Goal: Check status: Check status

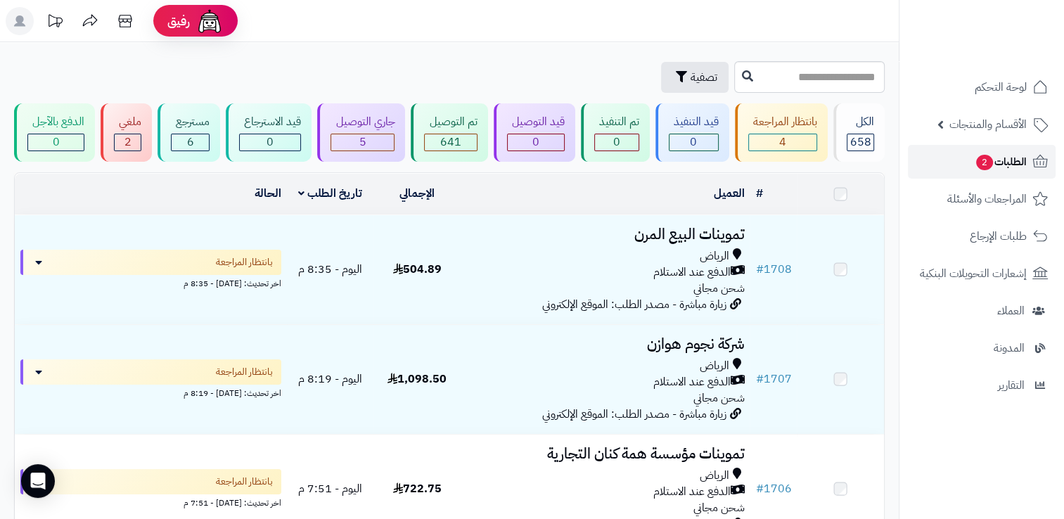
click at [1019, 162] on span "الطلبات 2" at bounding box center [1001, 162] width 52 height 20
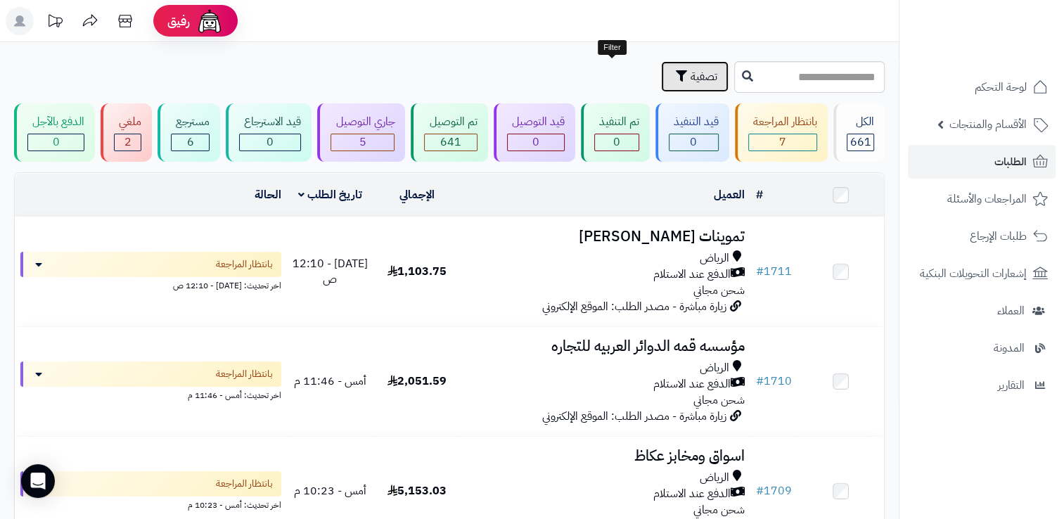
click at [691, 78] on span "تصفية" at bounding box center [704, 76] width 27 height 17
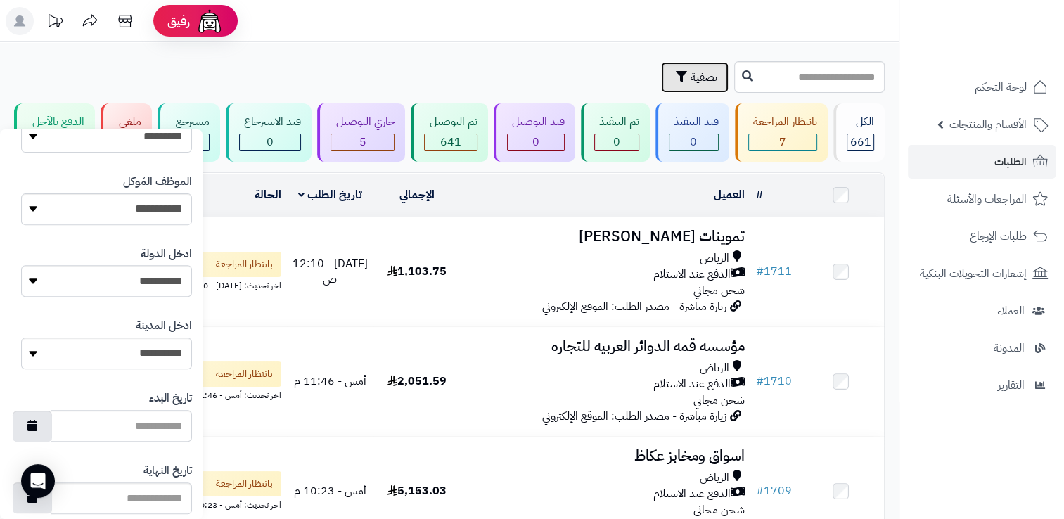
scroll to position [743, 0]
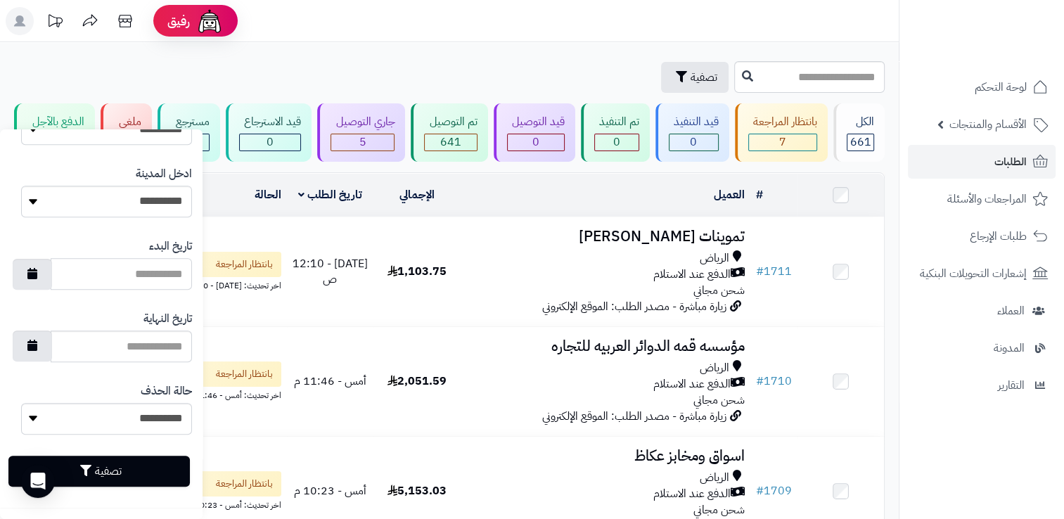
click at [91, 278] on input "تاريخ البدء" at bounding box center [121, 274] width 141 height 32
click at [37, 277] on icon "button" at bounding box center [32, 272] width 10 height 11
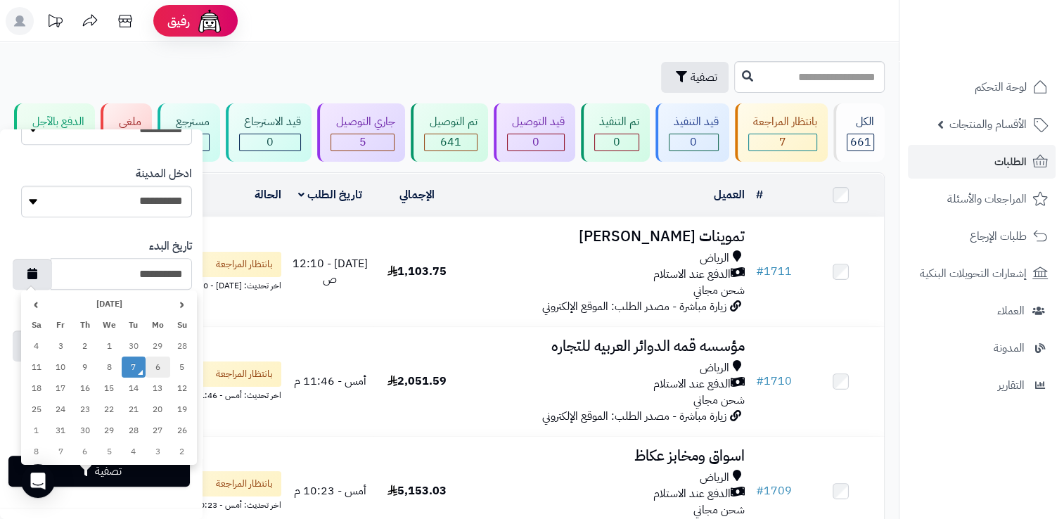
click at [154, 369] on td "6" at bounding box center [158, 367] width 25 height 21
type input "**********"
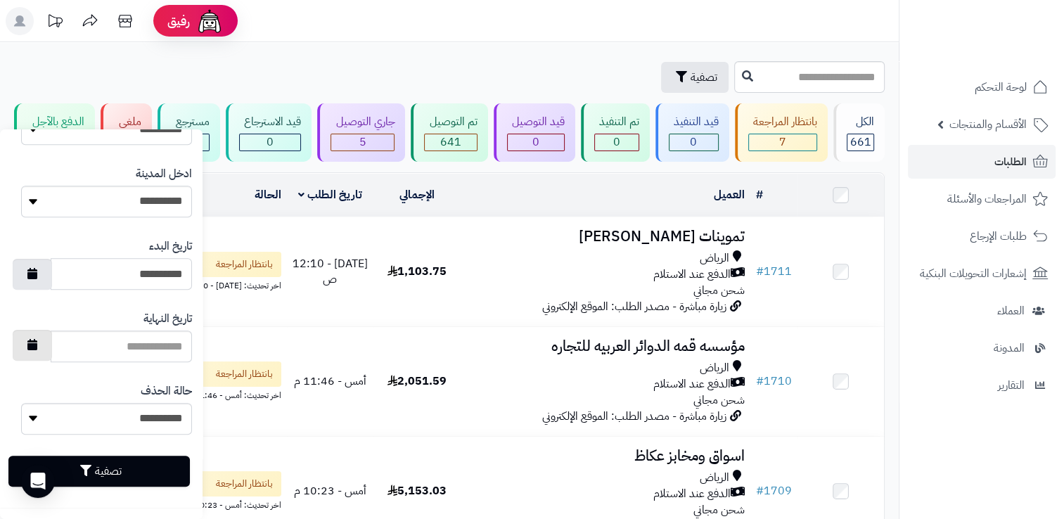
click at [37, 347] on icon "button" at bounding box center [32, 344] width 10 height 11
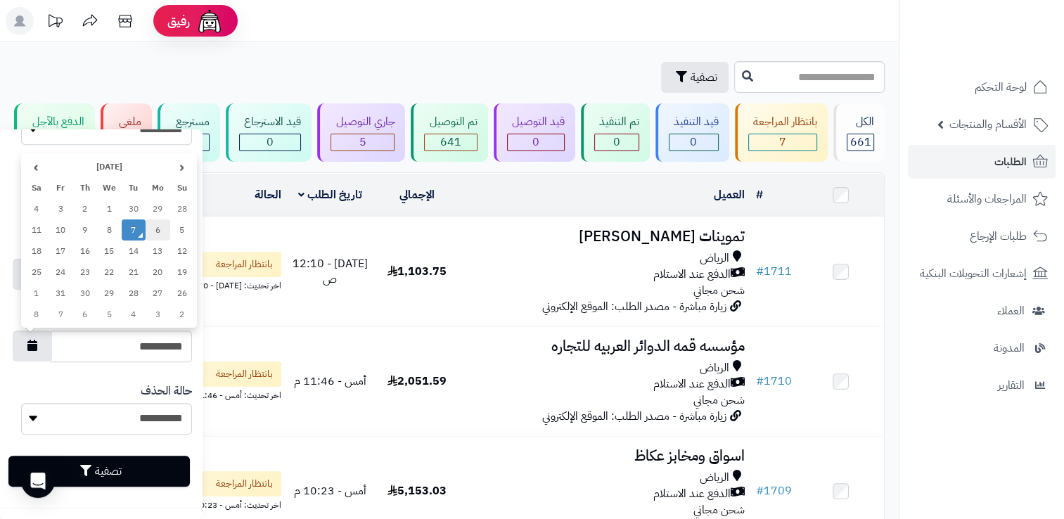
click at [153, 229] on td "6" at bounding box center [158, 229] width 25 height 21
type input "**********"
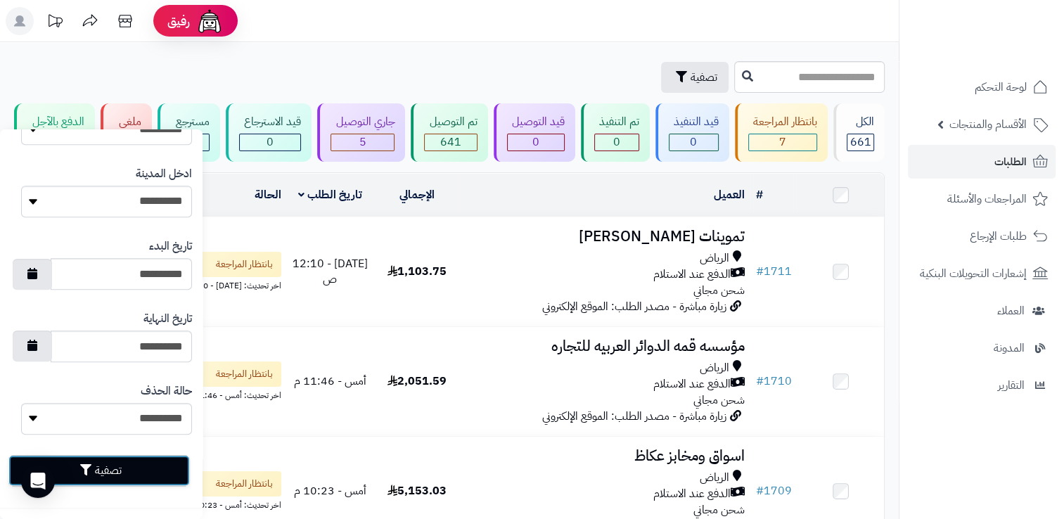
click at [115, 464] on button "تصفية" at bounding box center [98, 470] width 181 height 31
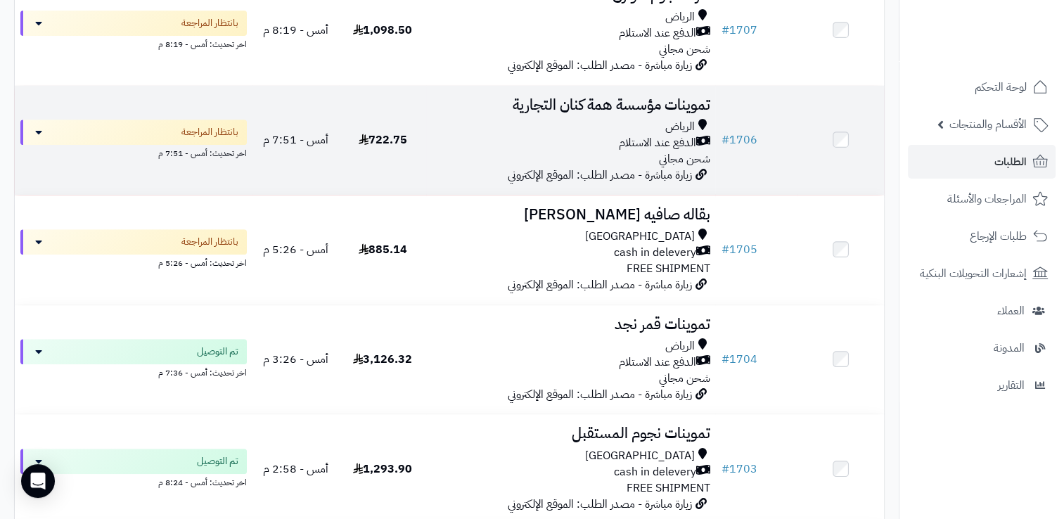
scroll to position [492, 0]
